Goal: Transaction & Acquisition: Purchase product/service

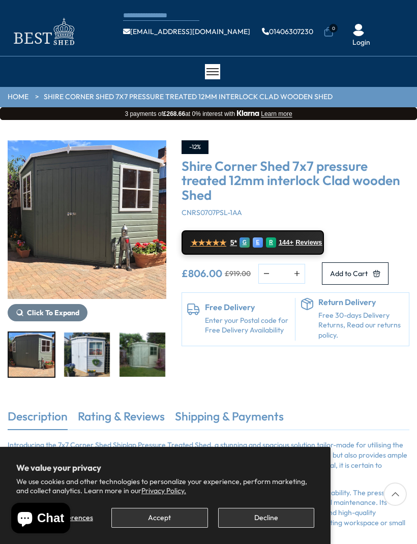
click at [386, 285] on div "£806.00 £919.00 * More payment options This item is a recurring or deferred pur…" at bounding box center [295, 273] width 228 height 22
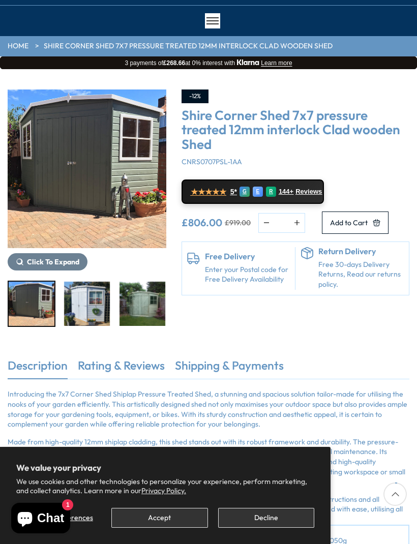
scroll to position [50, 0]
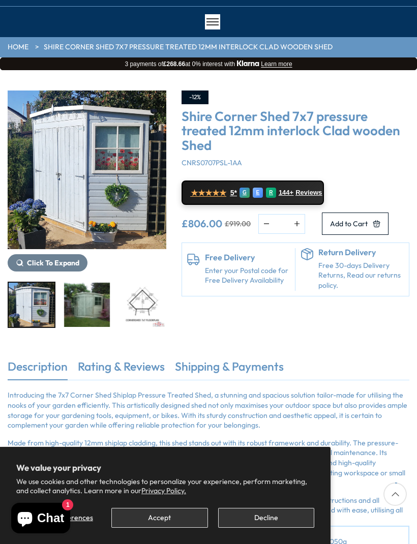
click at [141, 294] on div at bounding box center [87, 305] width 159 height 46
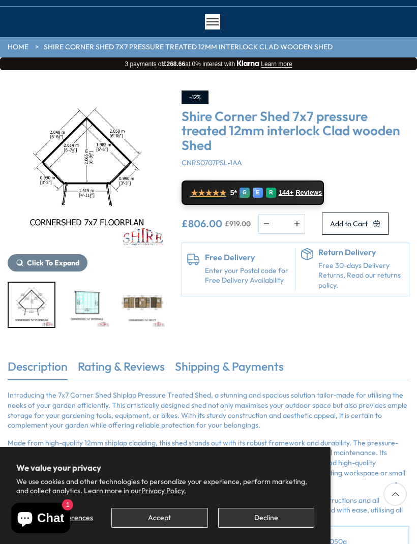
click at [302, 290] on div at bounding box center [306, 269] width 13 height 42
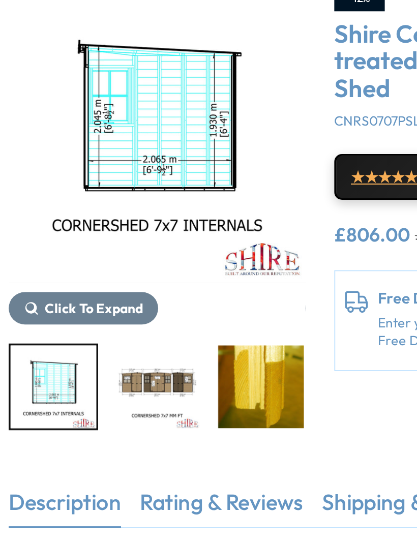
click at [84, 283] on img "6 / 8" at bounding box center [87, 305] width 46 height 44
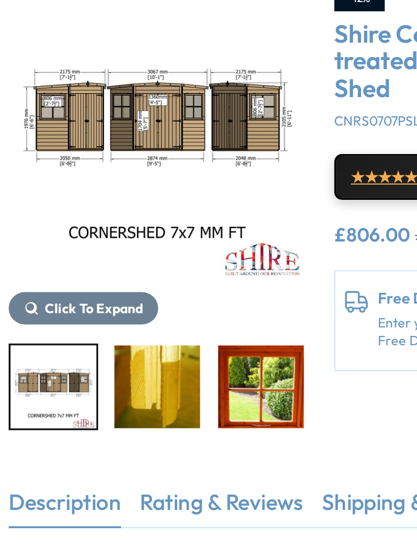
click at [153, 283] on img "8 / 8" at bounding box center [142, 305] width 46 height 44
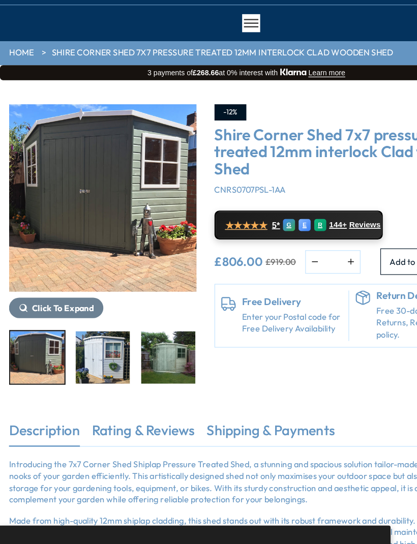
click at [37, 300] on img "1 / 8" at bounding box center [32, 305] width 46 height 44
click at [119, 302] on img "3 / 8" at bounding box center [142, 305] width 46 height 44
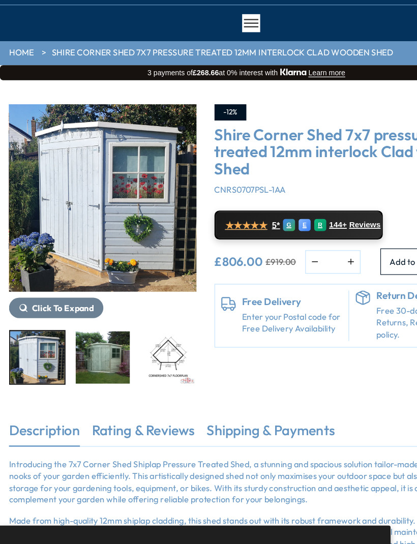
click at [119, 299] on img "4 / 8" at bounding box center [142, 305] width 46 height 44
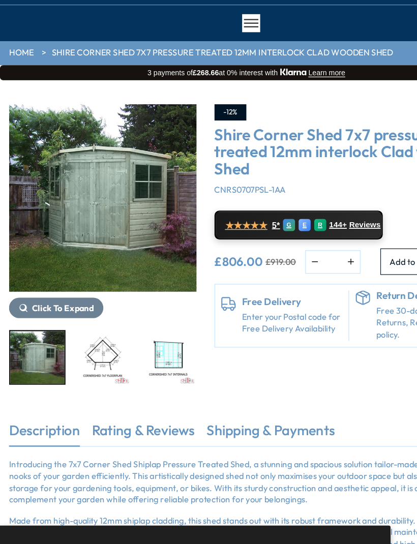
click at [254, 286] on link "Enter your Postal code for Free Delivery Availability" at bounding box center [247, 276] width 85 height 20
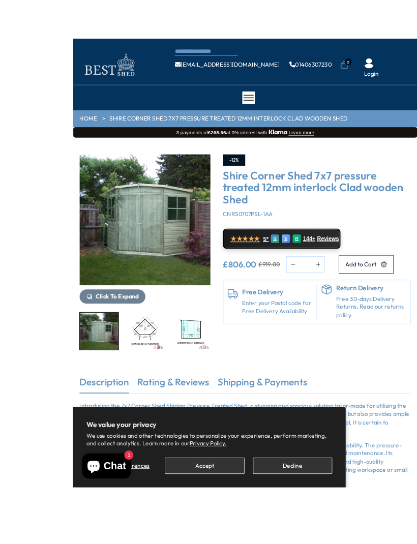
scroll to position [22, 0]
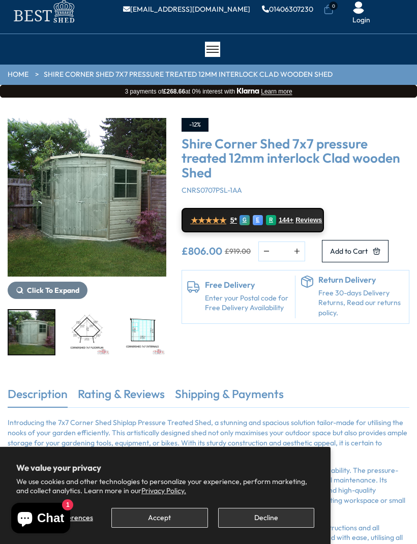
scroll to position [22, 0]
